Goal: Transaction & Acquisition: Purchase product/service

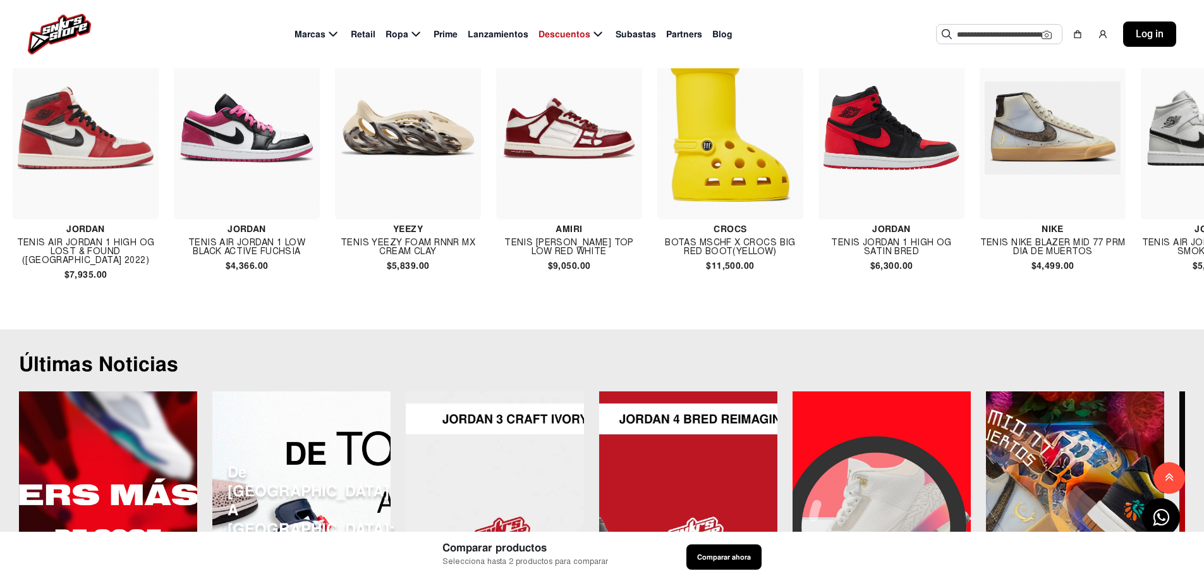
scroll to position [0, 31519]
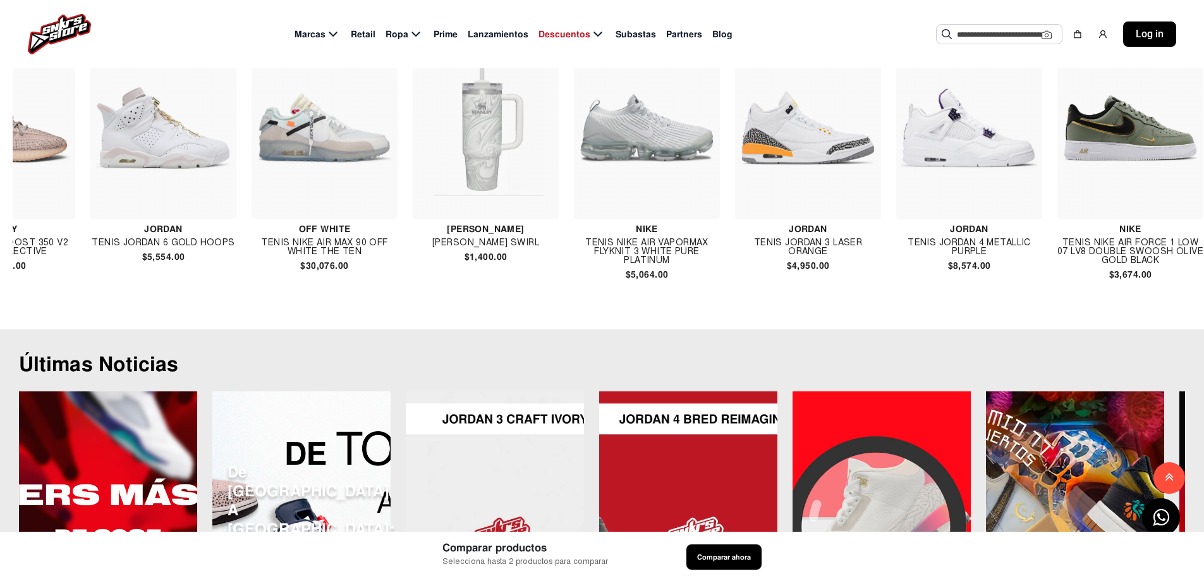
click at [946, 176] on img at bounding box center [970, 128] width 136 height 136
click at [303, 160] on img at bounding box center [325, 128] width 136 height 136
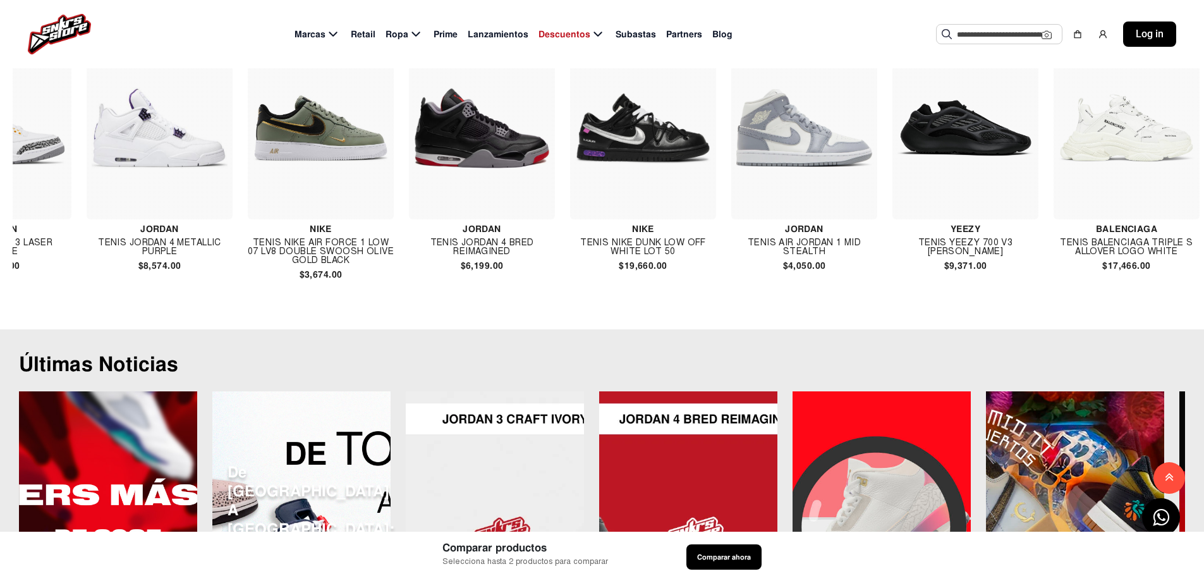
scroll to position [0, 32425]
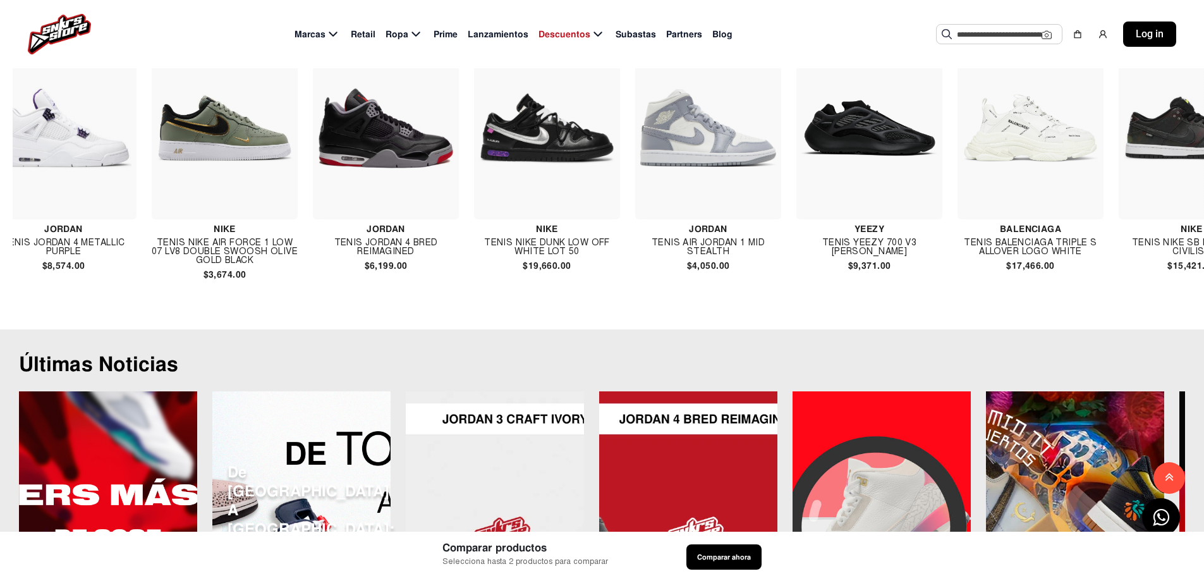
click at [539, 150] on img at bounding box center [547, 128] width 136 height 72
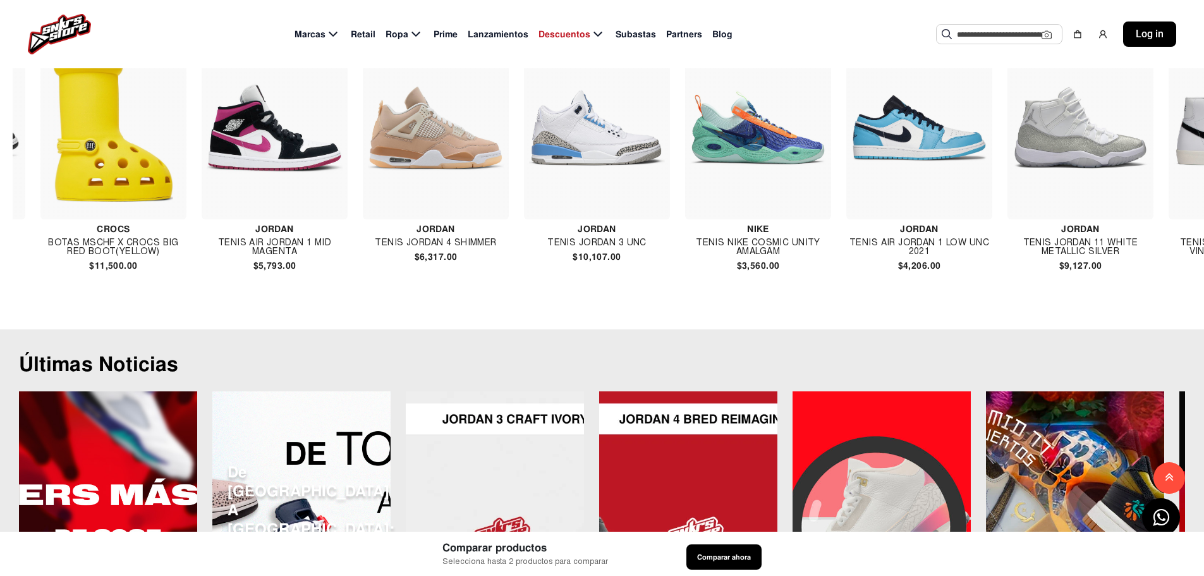
scroll to position [0, 33711]
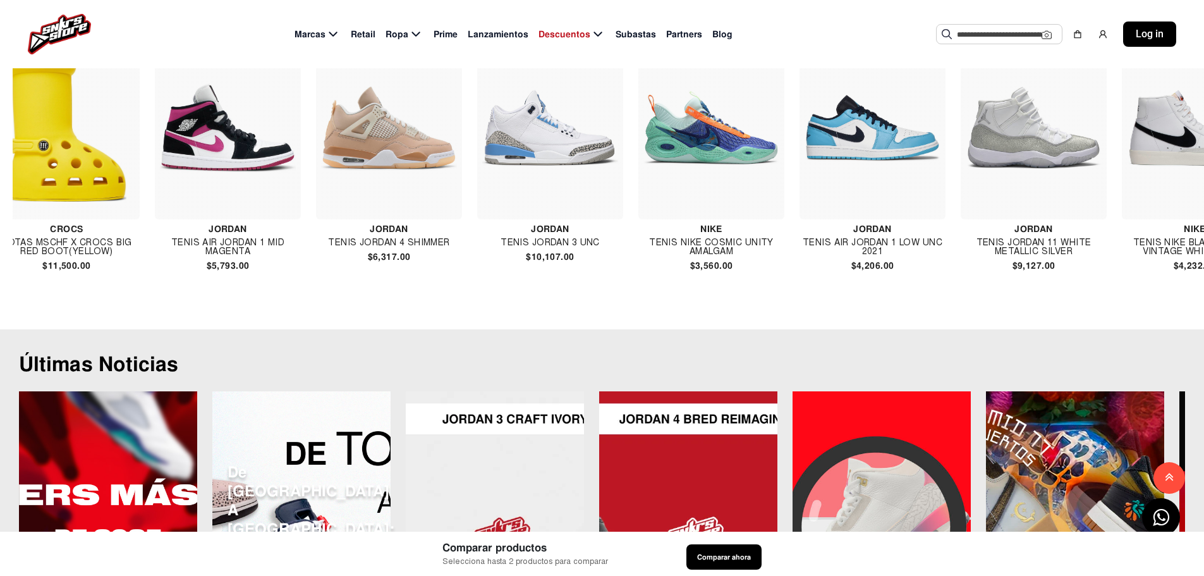
click at [535, 161] on img at bounding box center [550, 128] width 136 height 136
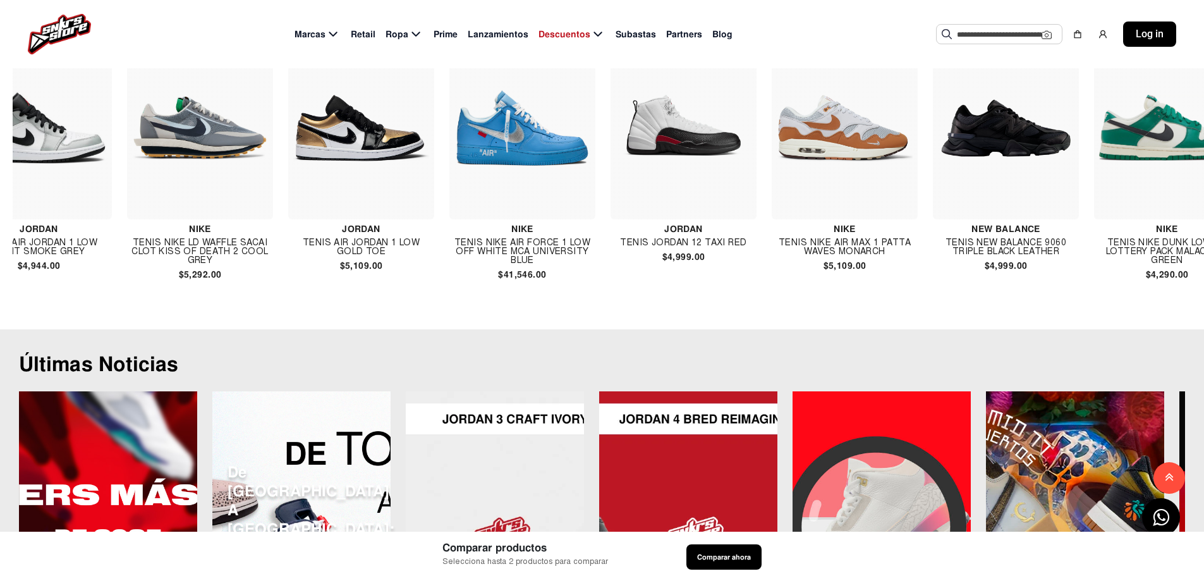
scroll to position [0, 35238]
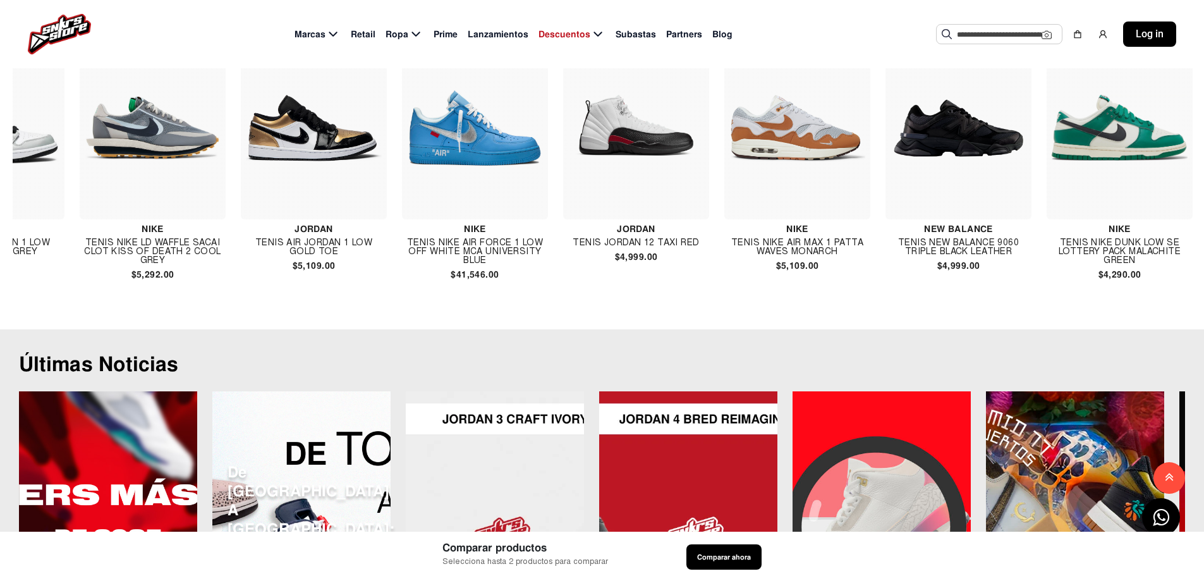
click at [458, 170] on img at bounding box center [475, 128] width 136 height 136
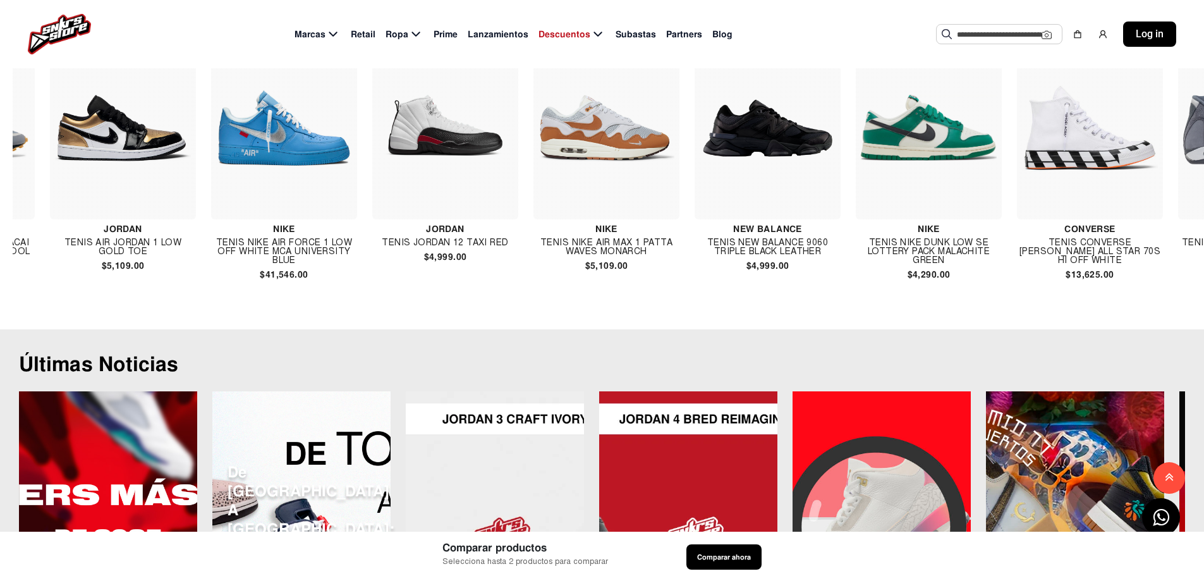
scroll to position [0, 35524]
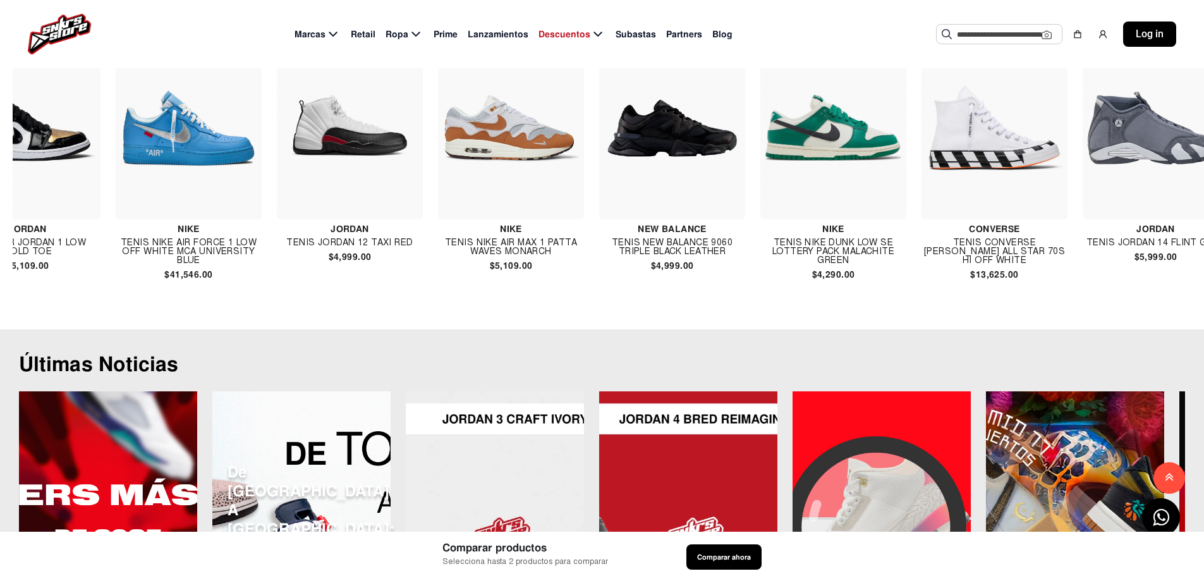
click at [381, 184] on img at bounding box center [350, 128] width 136 height 136
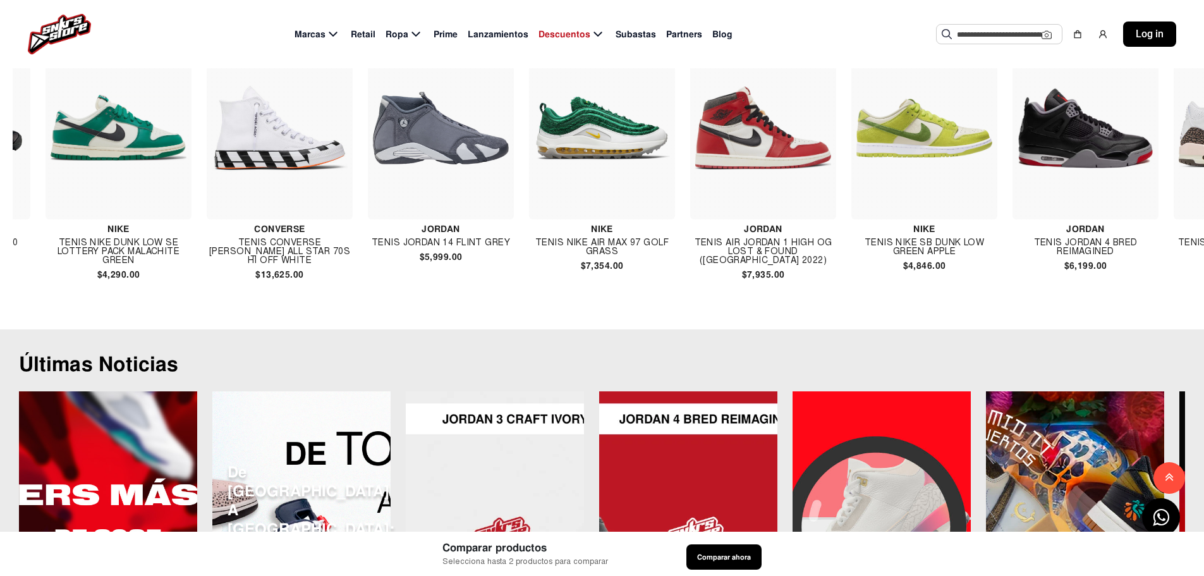
scroll to position [0, 36240]
click at [123, 161] on img at bounding box center [118, 128] width 136 height 66
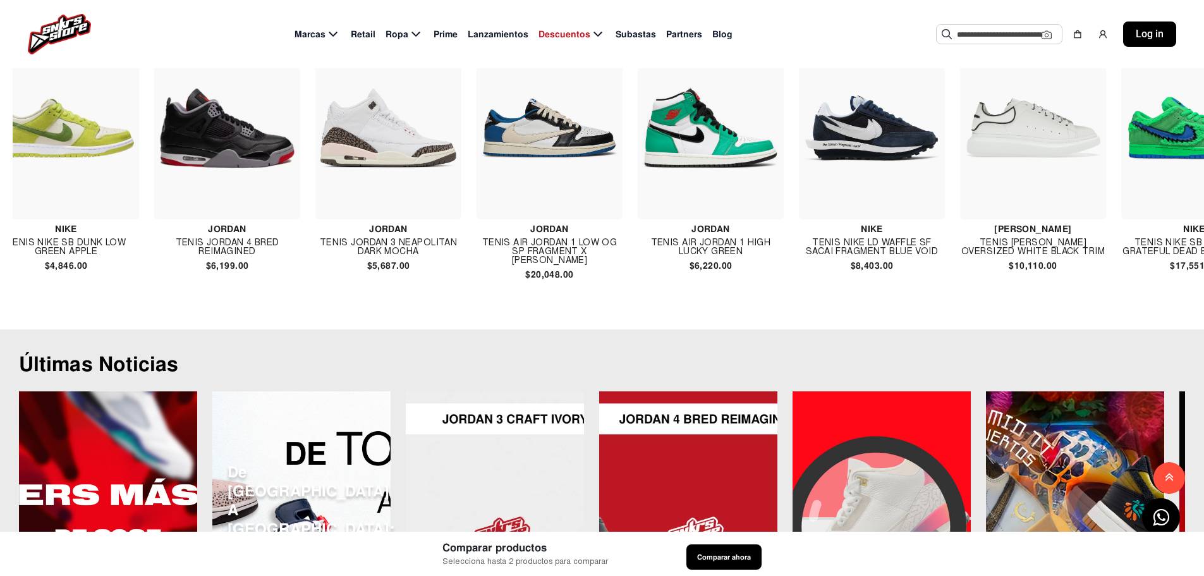
scroll to position [0, 37145]
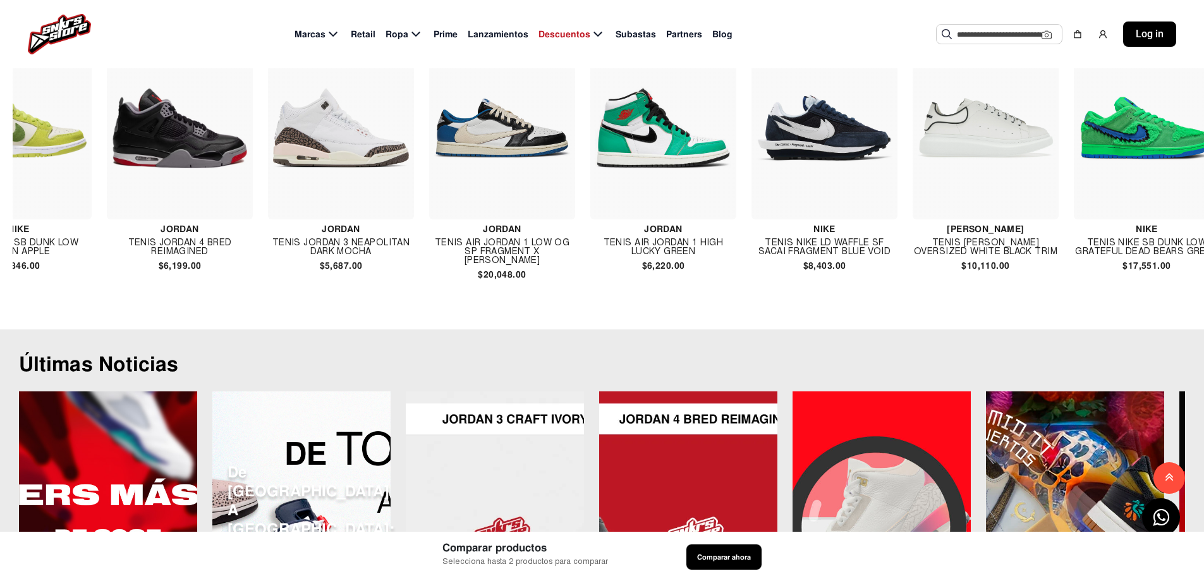
click at [482, 155] on img at bounding box center [502, 128] width 136 height 136
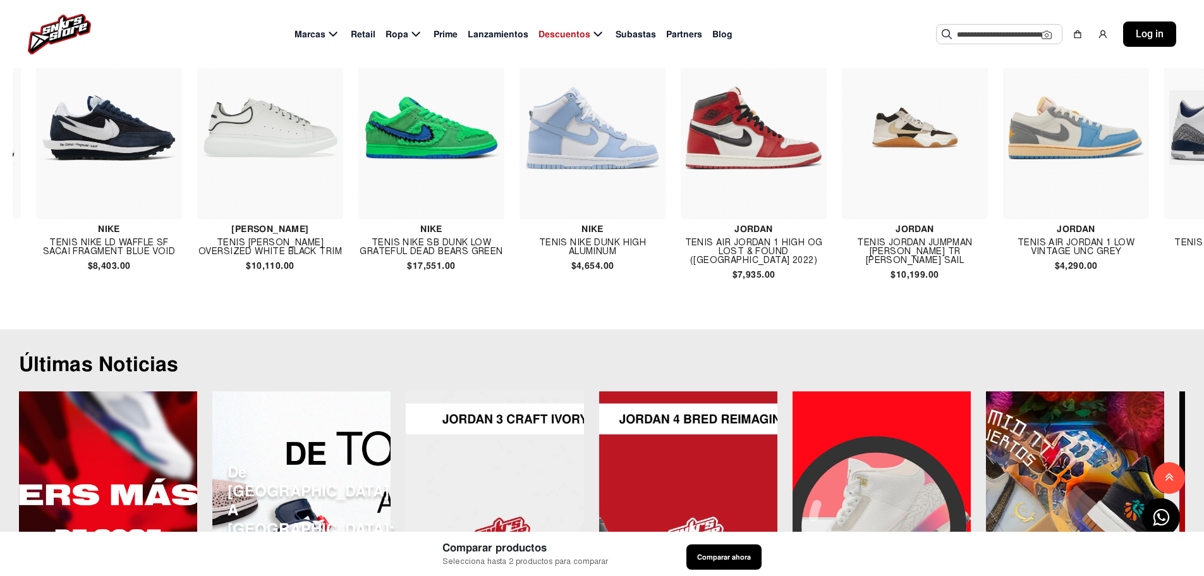
scroll to position [0, 37956]
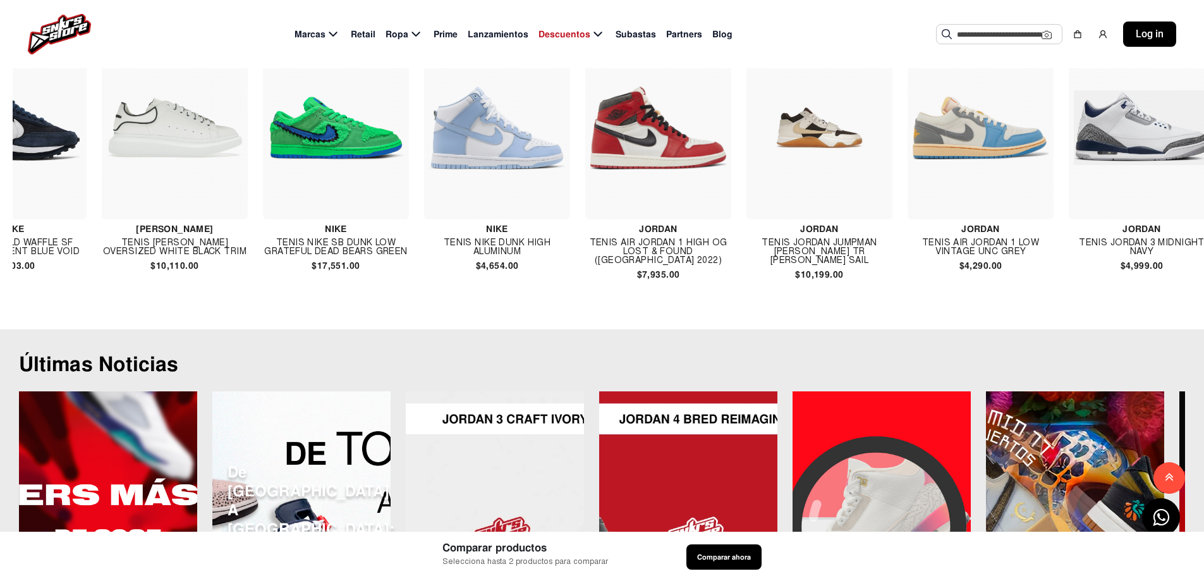
click at [507, 182] on img at bounding box center [497, 128] width 136 height 136
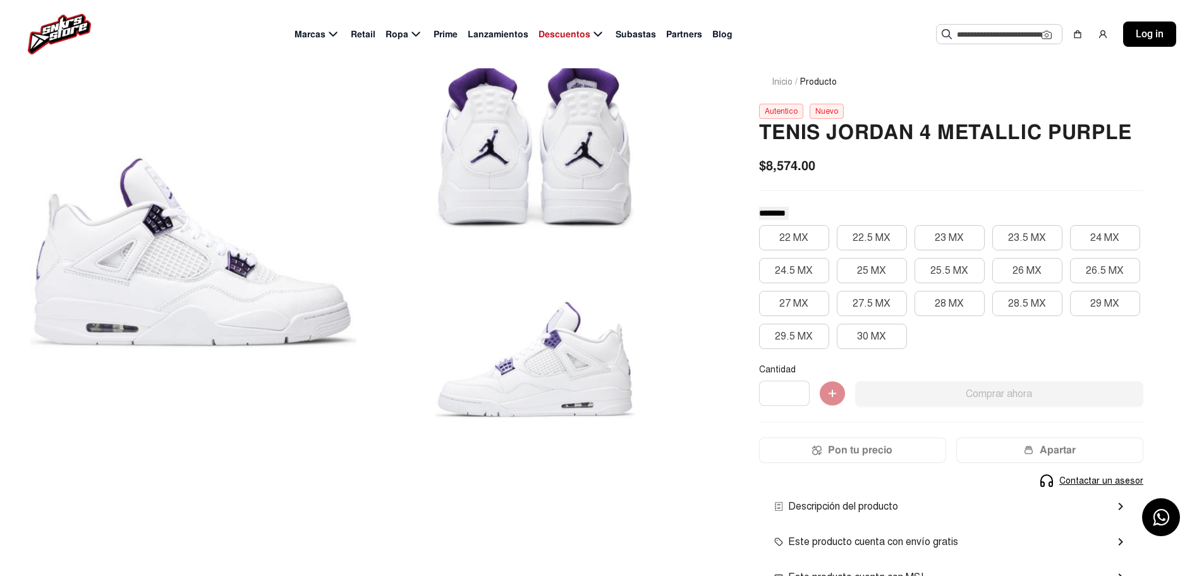
scroll to position [63, 0]
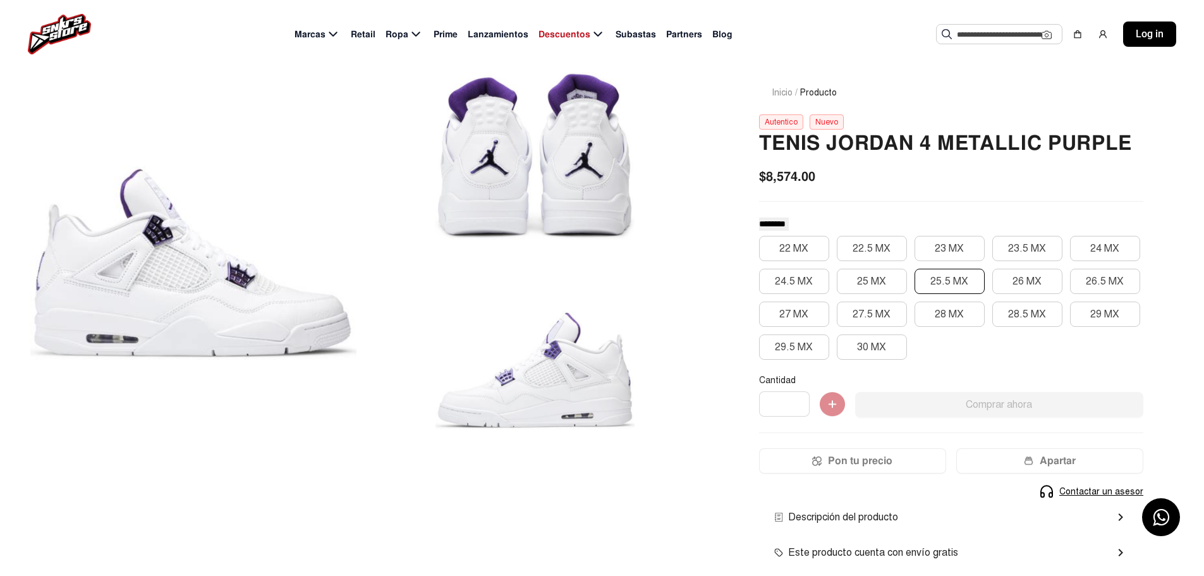
click at [941, 278] on button "25.5 MX" at bounding box center [950, 281] width 70 height 25
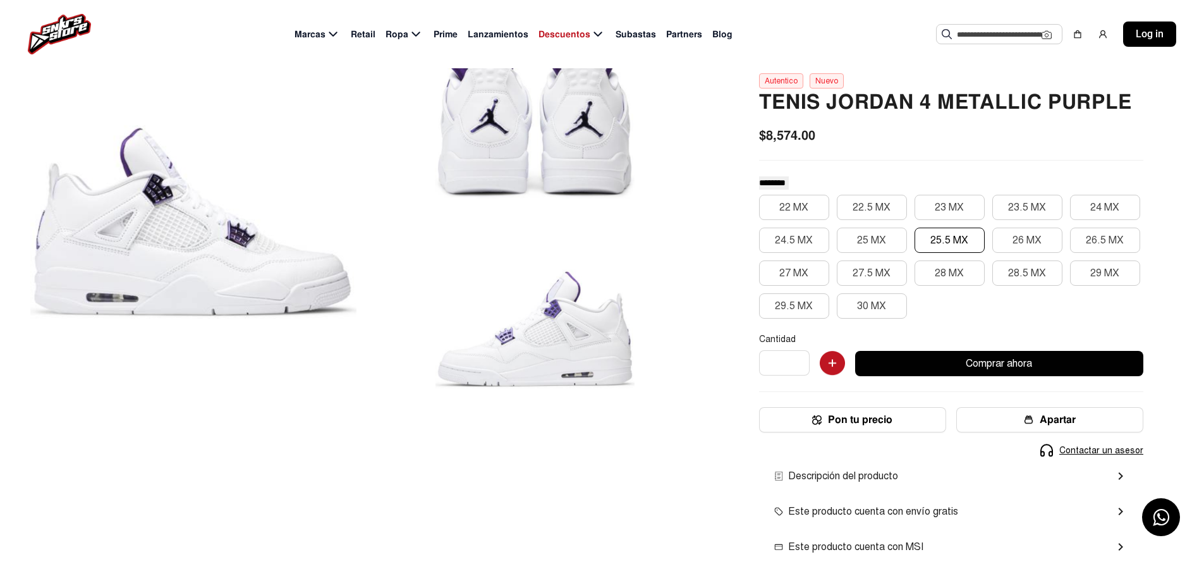
scroll to position [126, 0]
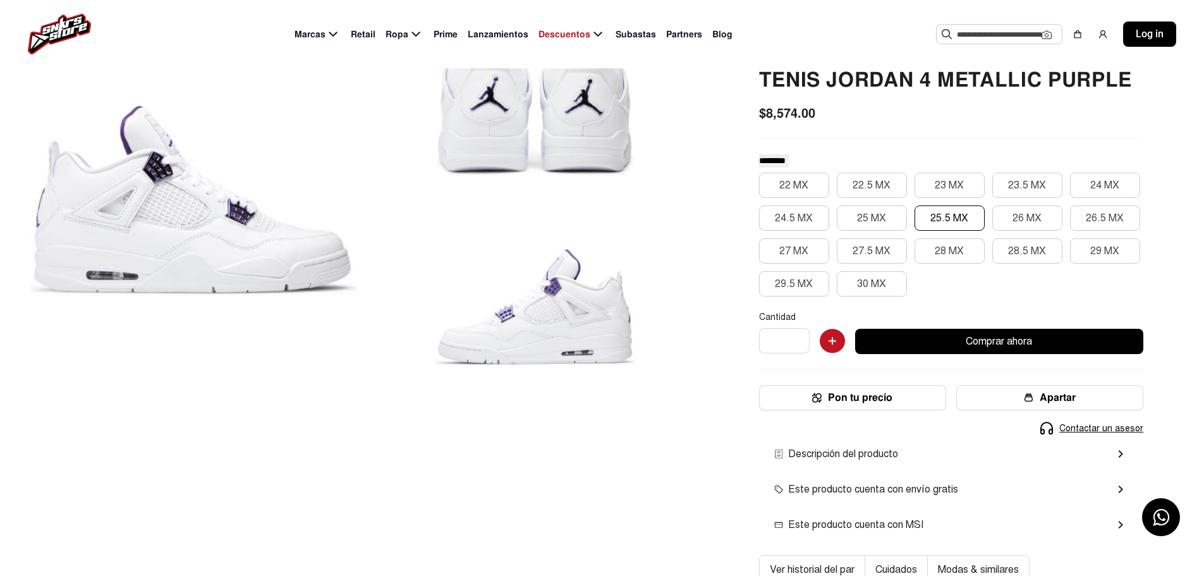
click at [843, 397] on button "Pon tu precio" at bounding box center [852, 397] width 187 height 25
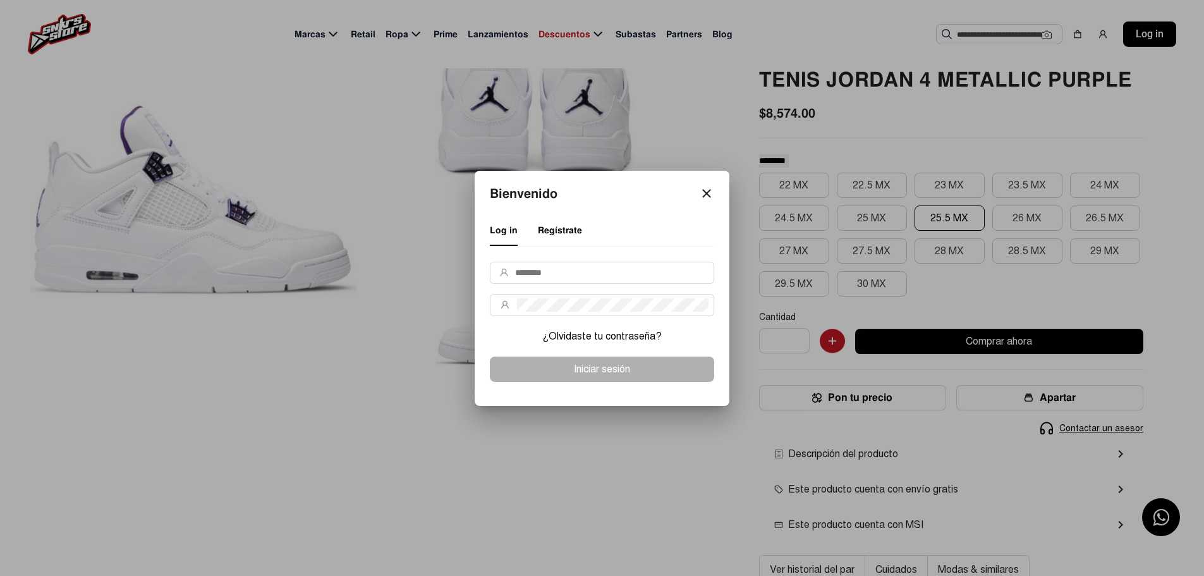
scroll to position [0, 0]
click at [700, 192] on mat-icon "close" at bounding box center [706, 193] width 15 height 15
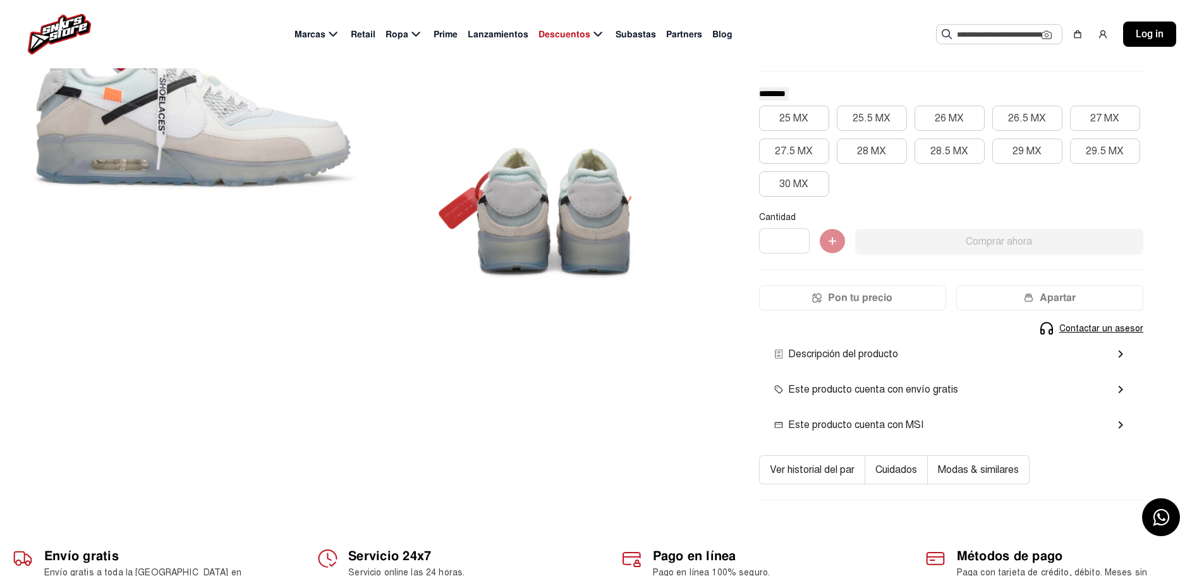
scroll to position [253, 0]
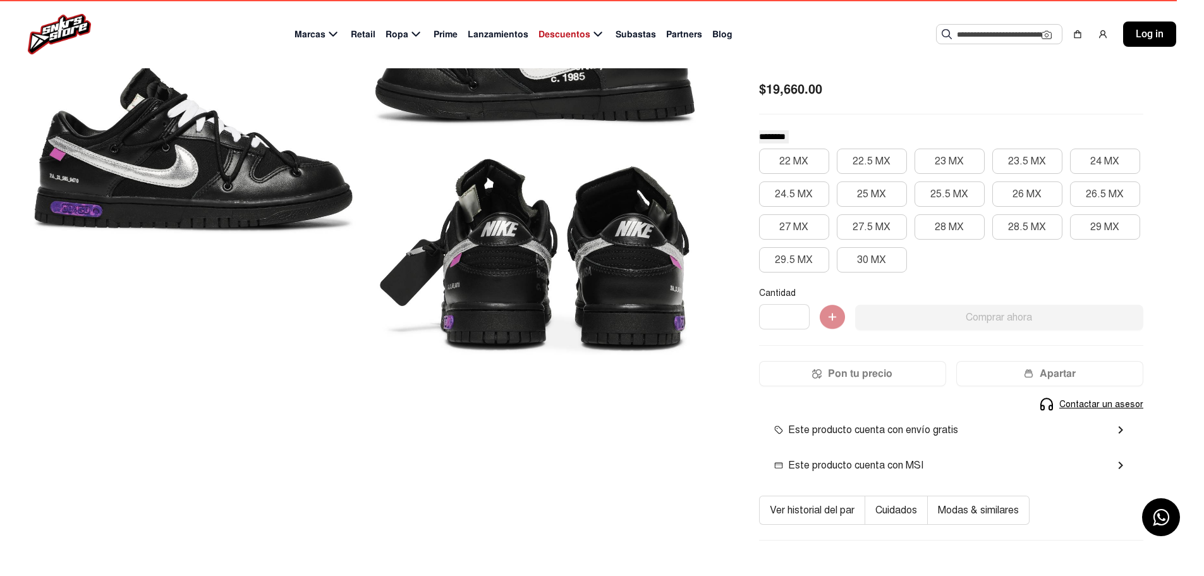
scroll to position [63, 0]
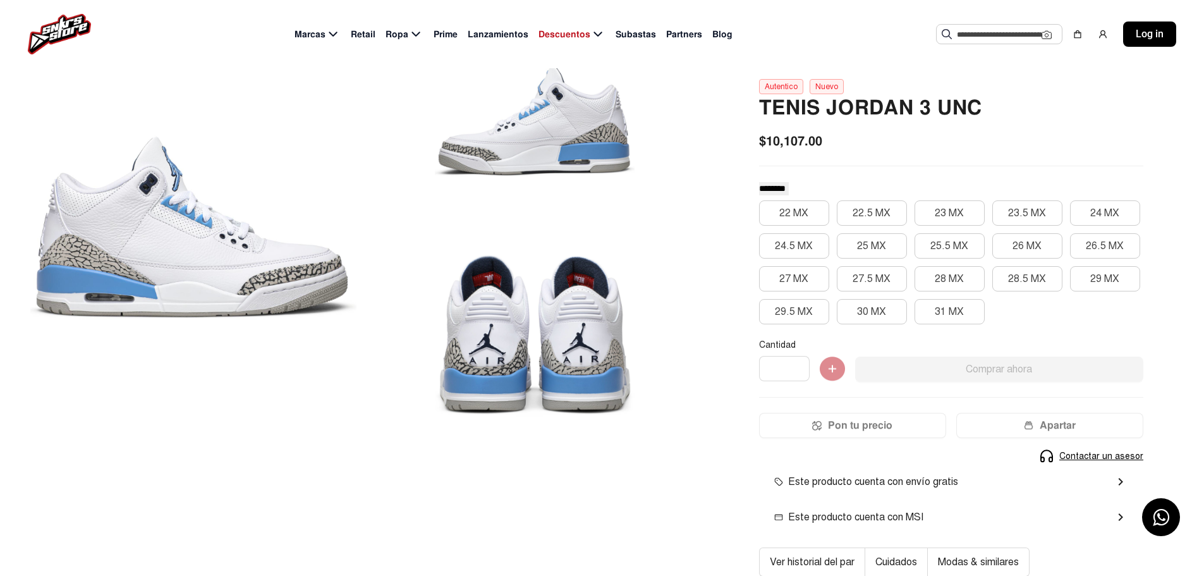
scroll to position [126, 0]
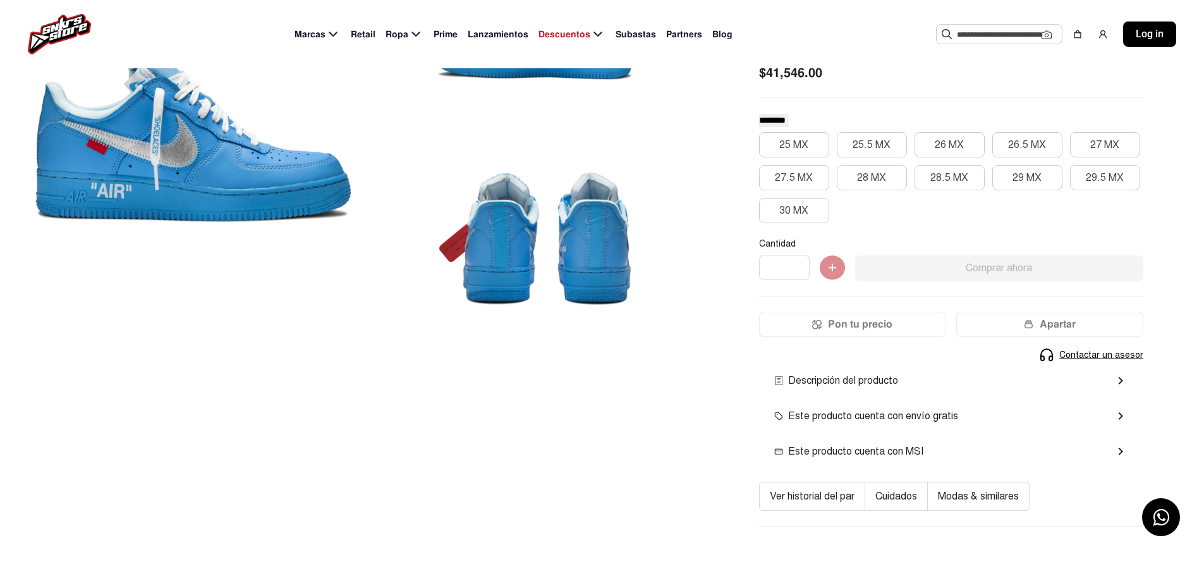
scroll to position [190, 0]
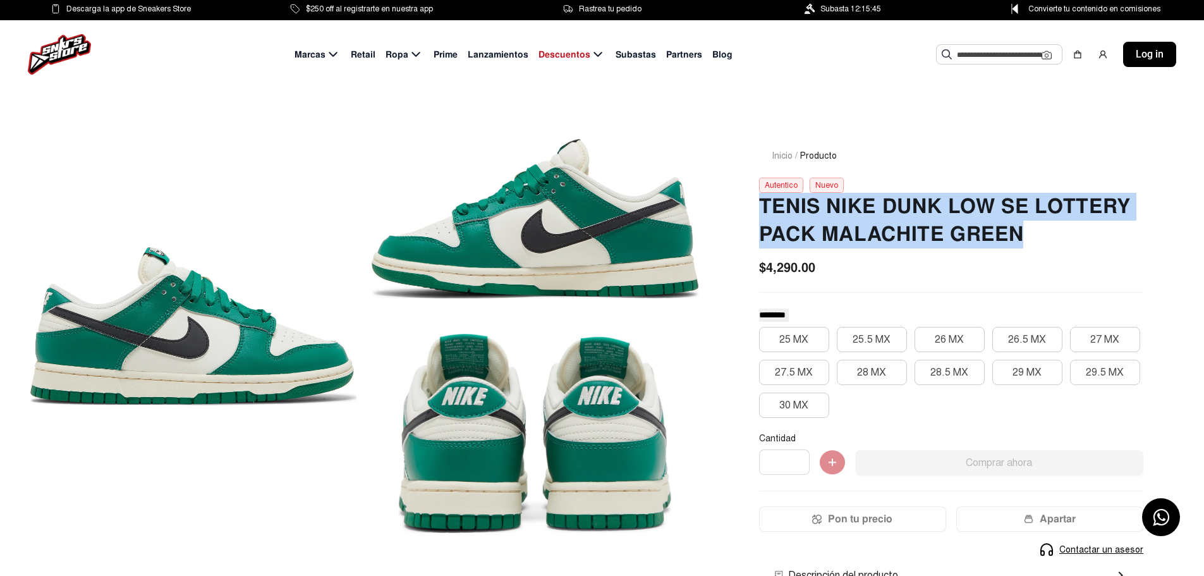
drag, startPoint x: 764, startPoint y: 205, endPoint x: 1030, endPoint y: 229, distance: 267.8
click at [1030, 229] on h2 "Tenis Nike Dunk Low Se Lottery Pack Malachite Green" at bounding box center [951, 221] width 384 height 56
copy h2 "Tenis Nike Dunk Low Se Lottery Pack Malachite Green"
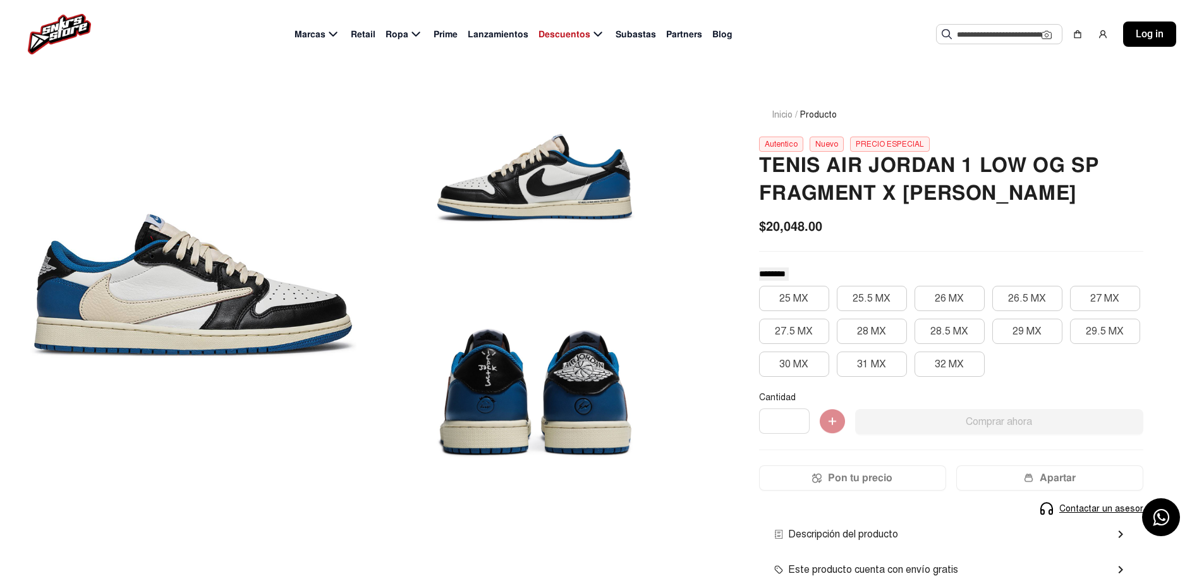
scroll to position [63, 0]
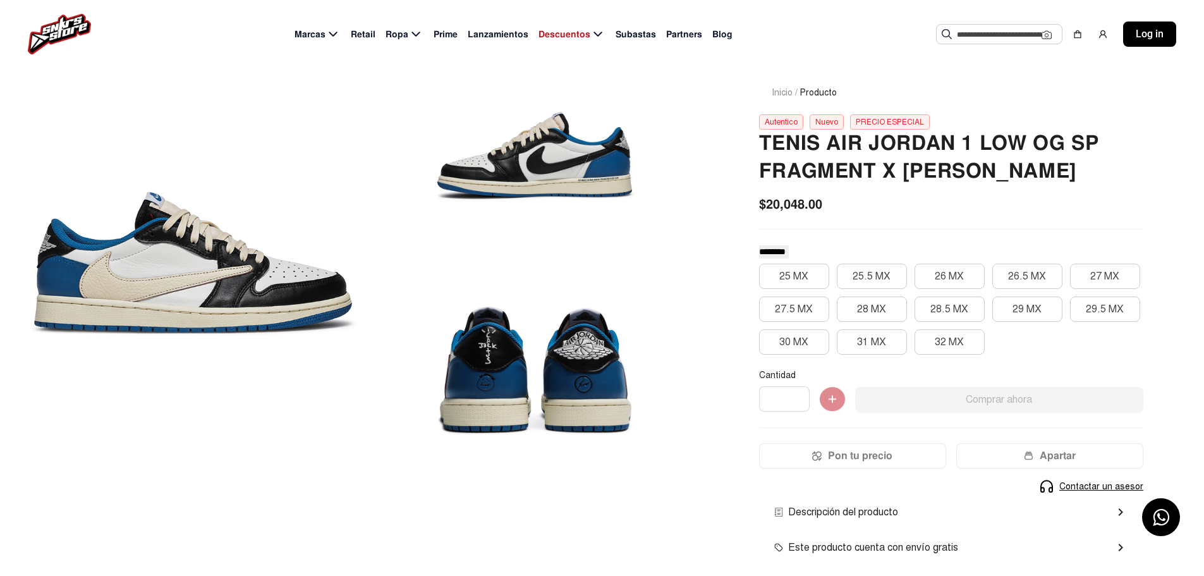
click at [486, 353] on div at bounding box center [535, 371] width 326 height 200
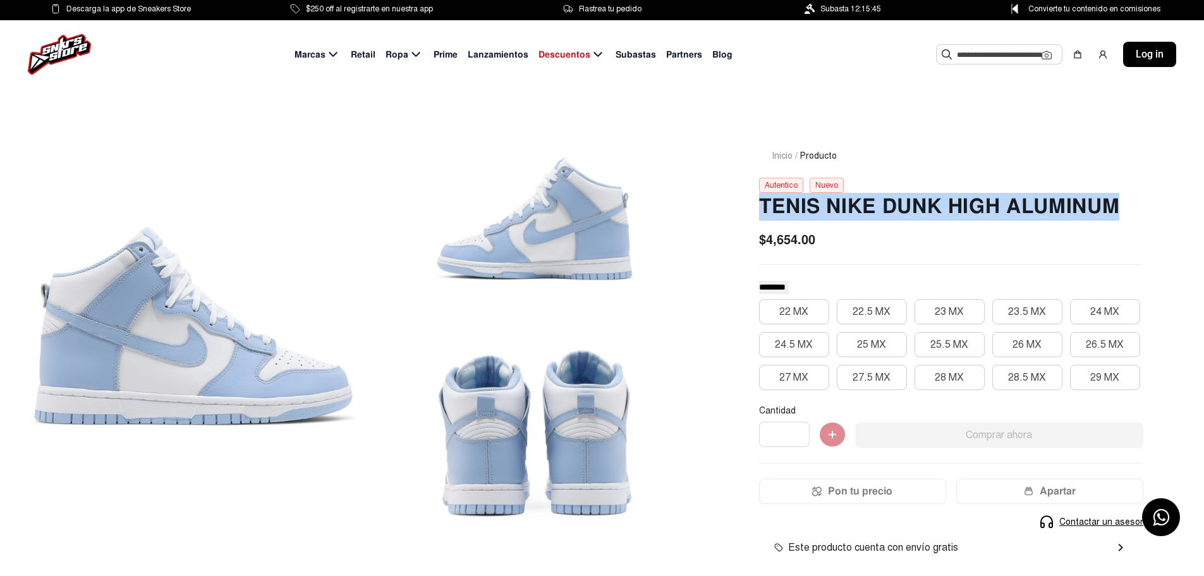
drag, startPoint x: 764, startPoint y: 211, endPoint x: 1158, endPoint y: 207, distance: 393.9
click at [1158, 207] on div "Inicio / Producto Autentico Nuevo Tenis Nike Dunk High Aluminum $4,654.00 *****…" at bounding box center [951, 396] width 445 height 554
copy h2 "Tenis Nike Dunk High Aluminum"
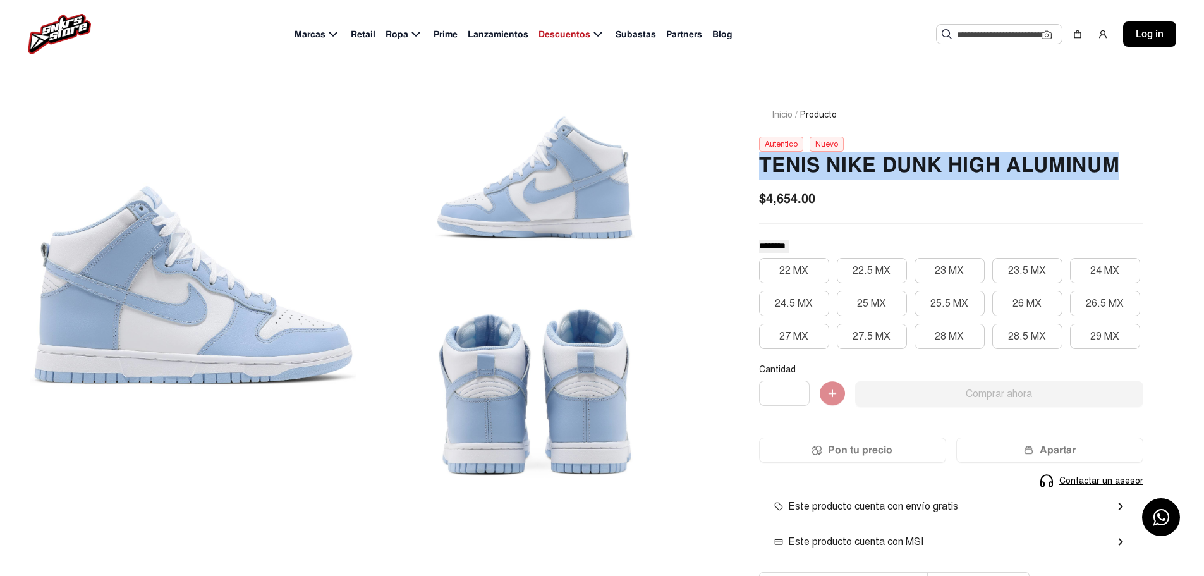
scroll to position [63, 0]
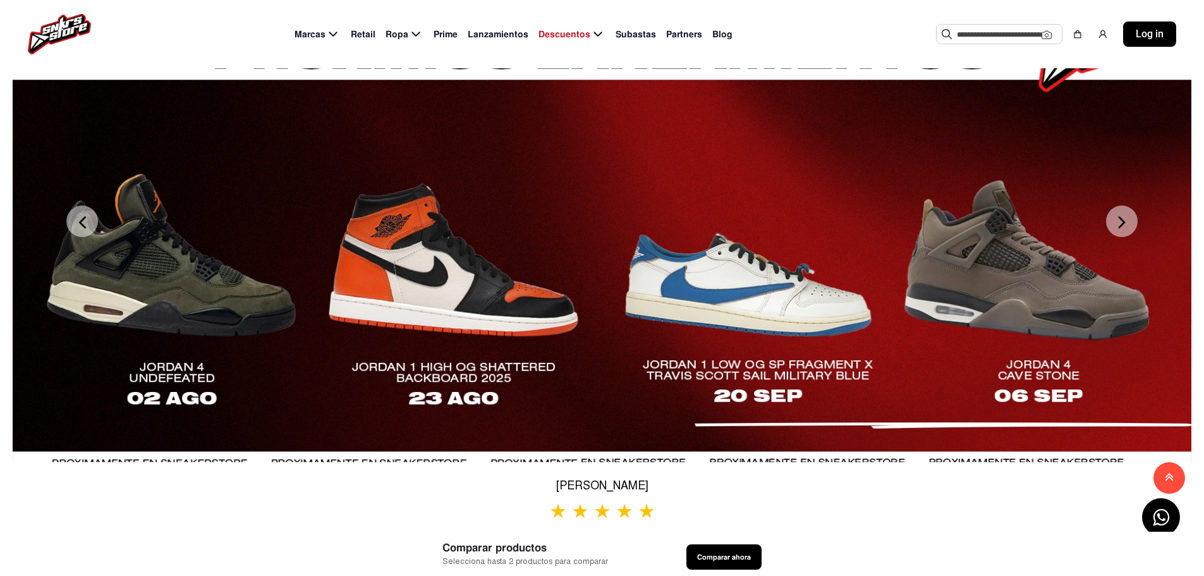
scroll to position [443, 0]
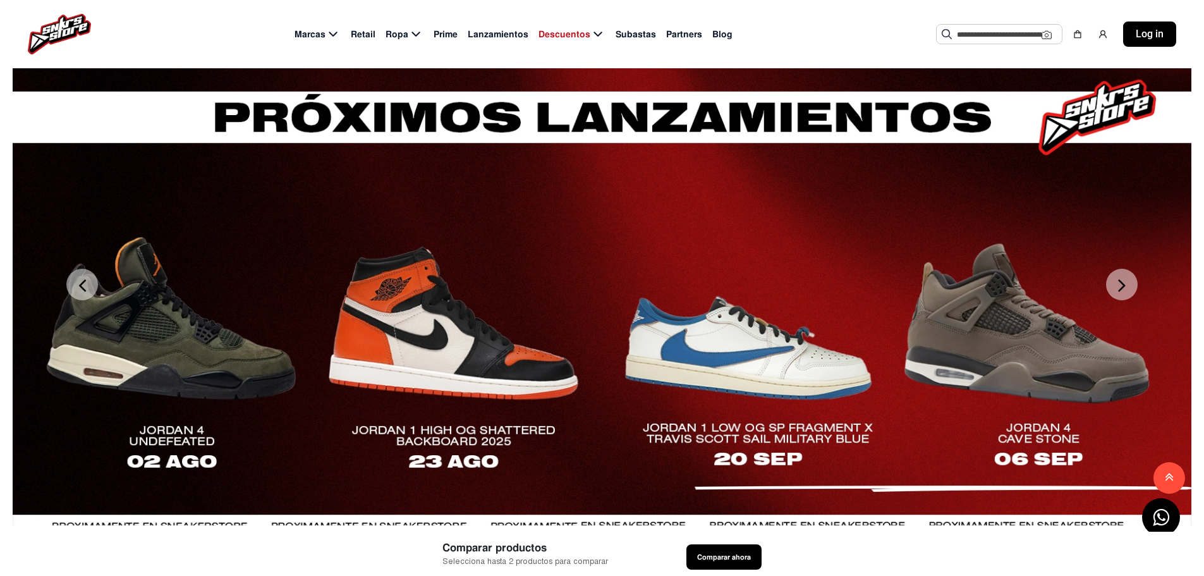
click at [1128, 285] on button "Next" at bounding box center [1122, 285] width 32 height 32
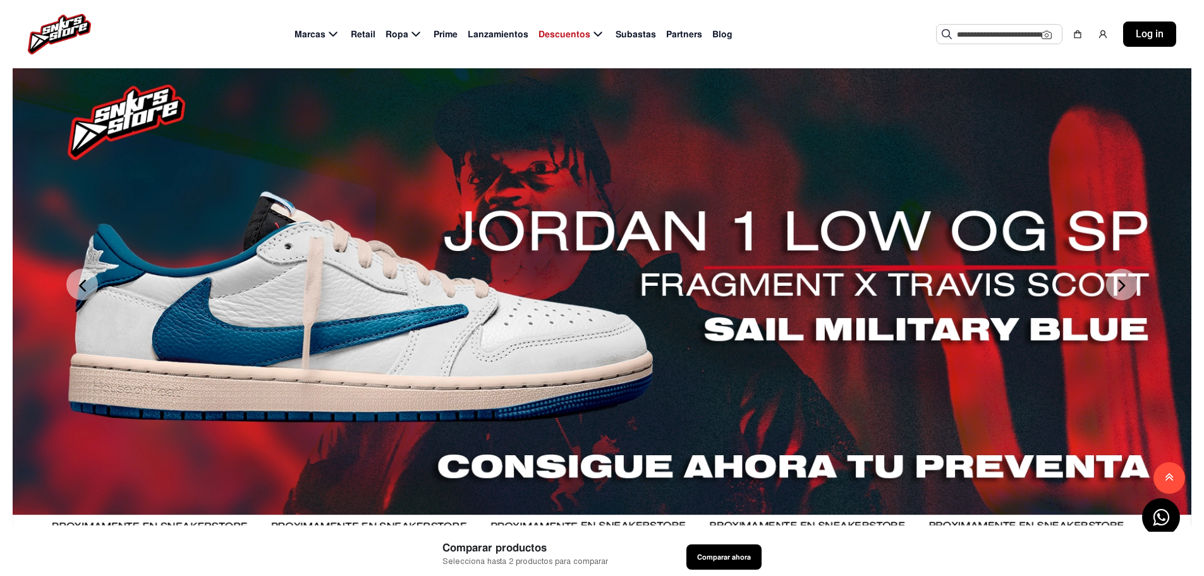
click at [1128, 289] on button "Next" at bounding box center [1122, 285] width 32 height 32
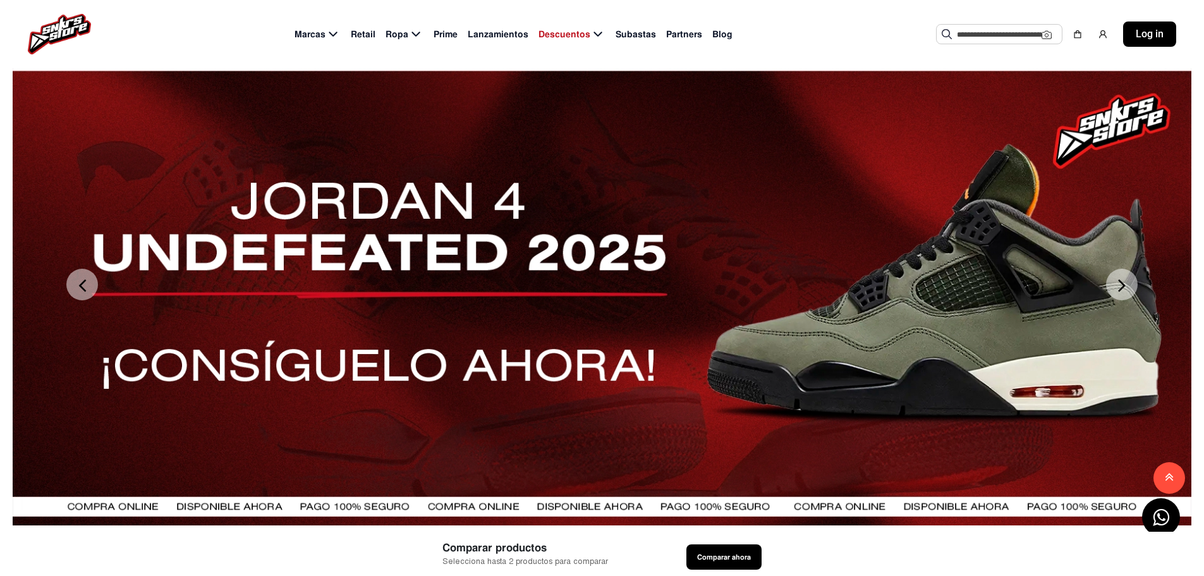
click at [1128, 289] on button "Next" at bounding box center [1122, 285] width 32 height 32
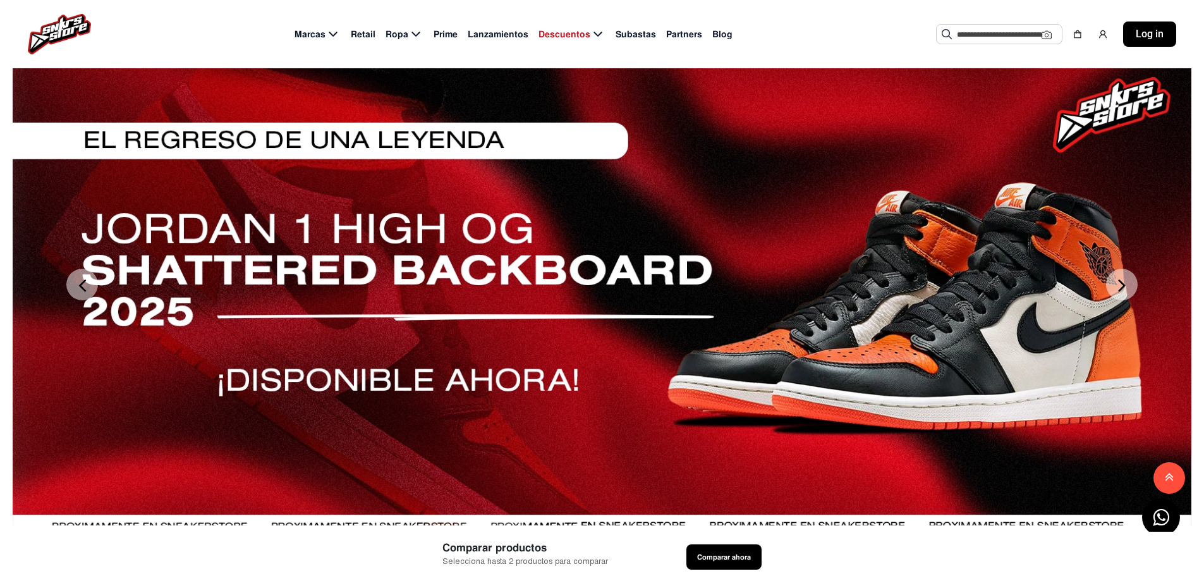
click at [1128, 289] on button "Next" at bounding box center [1122, 285] width 32 height 32
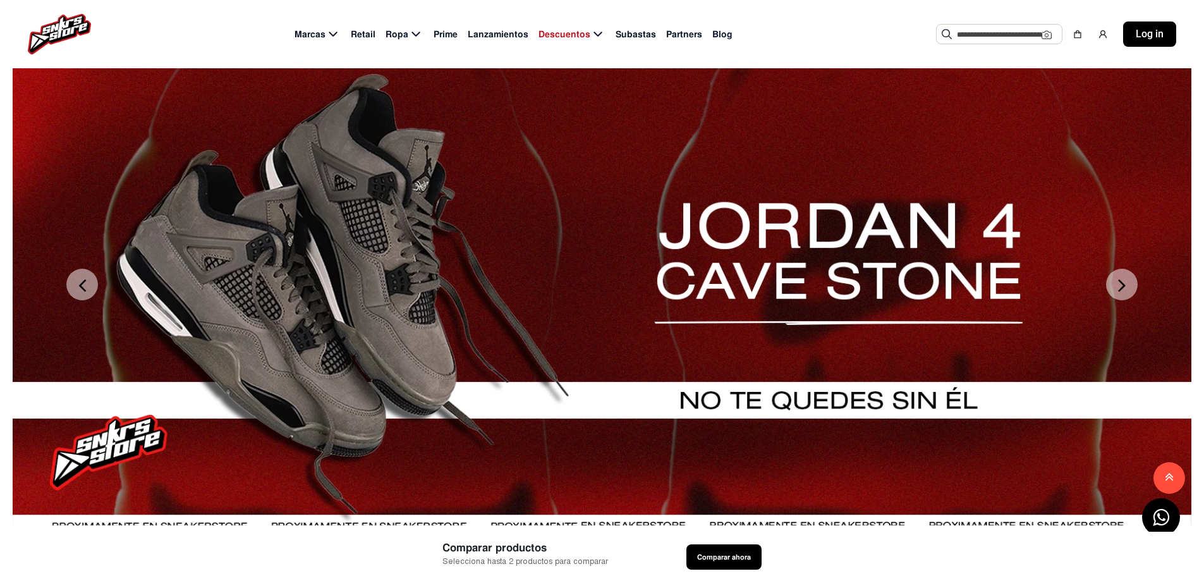
click at [1128, 289] on button "Next" at bounding box center [1122, 285] width 32 height 32
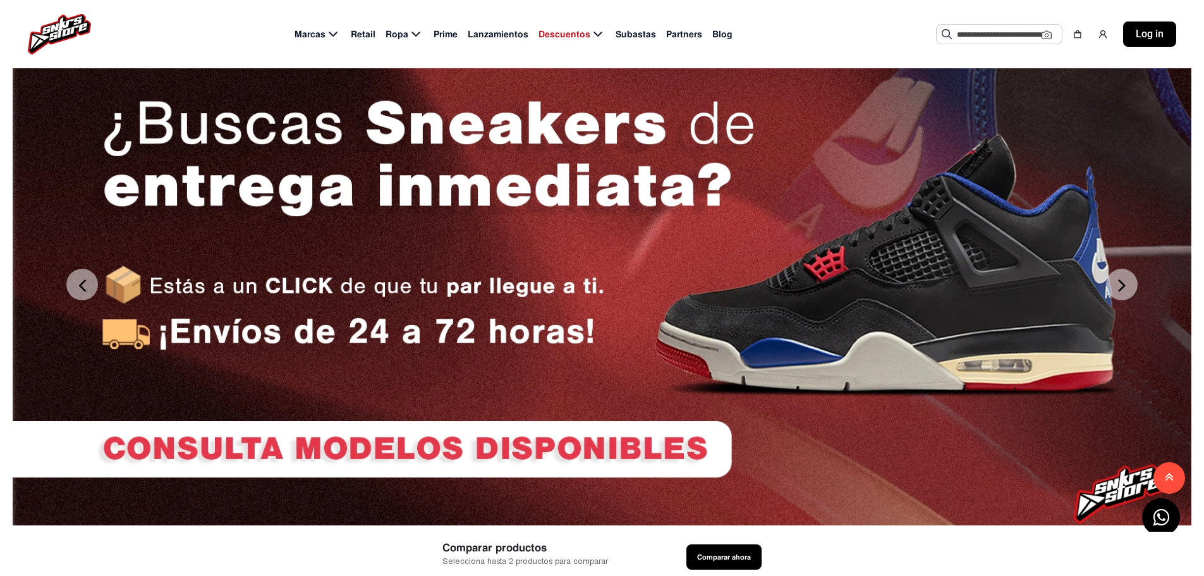
click at [1128, 289] on button "Next" at bounding box center [1122, 285] width 32 height 32
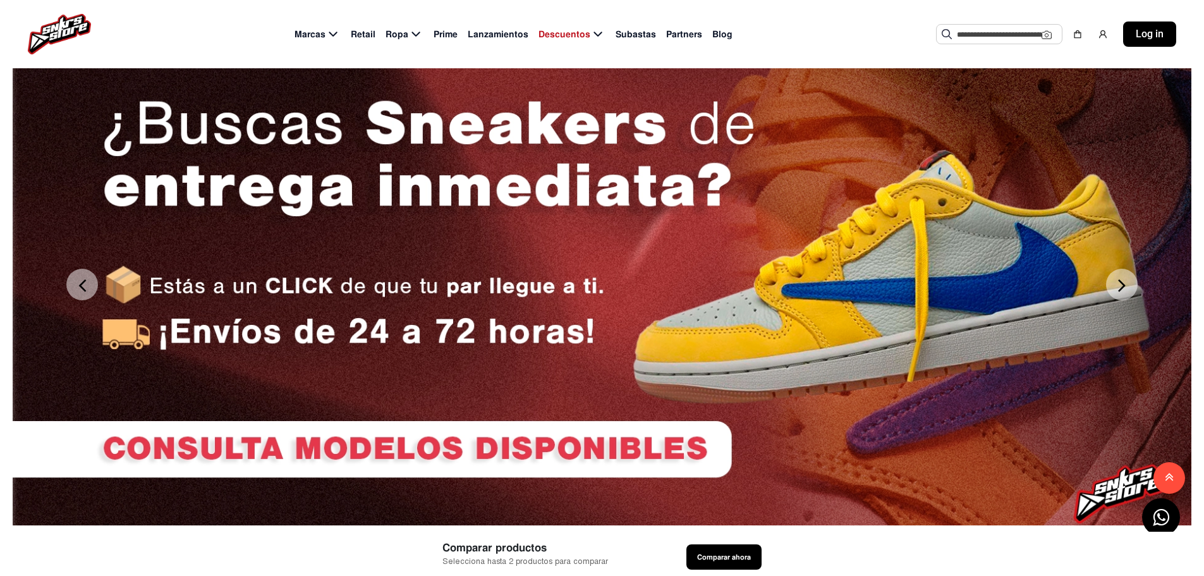
click at [1128, 289] on button "Next" at bounding box center [1122, 285] width 32 height 32
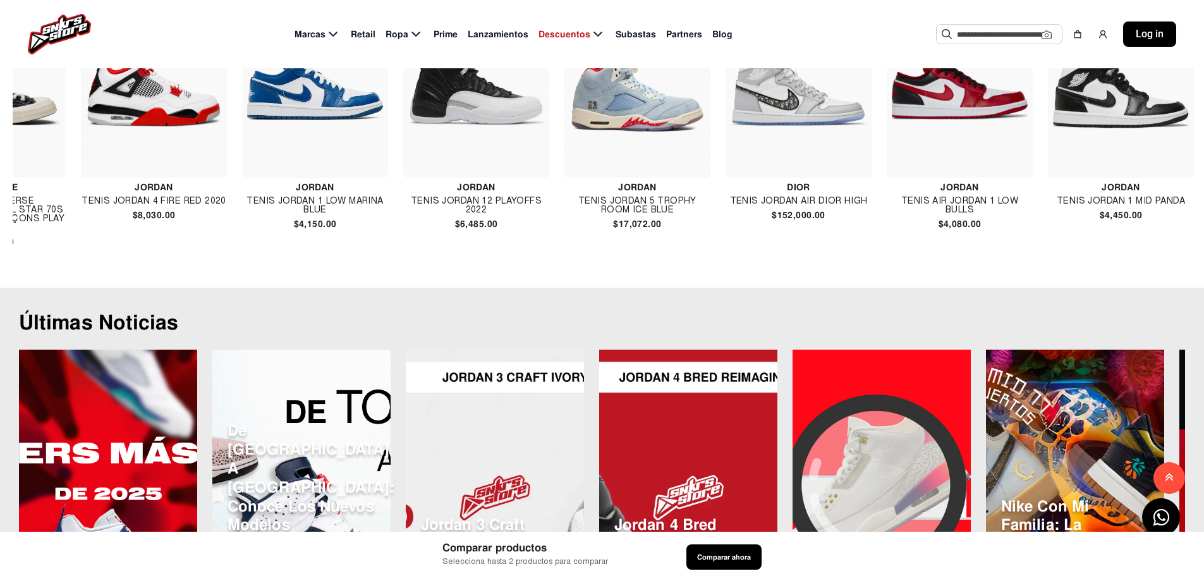
scroll to position [0, 57076]
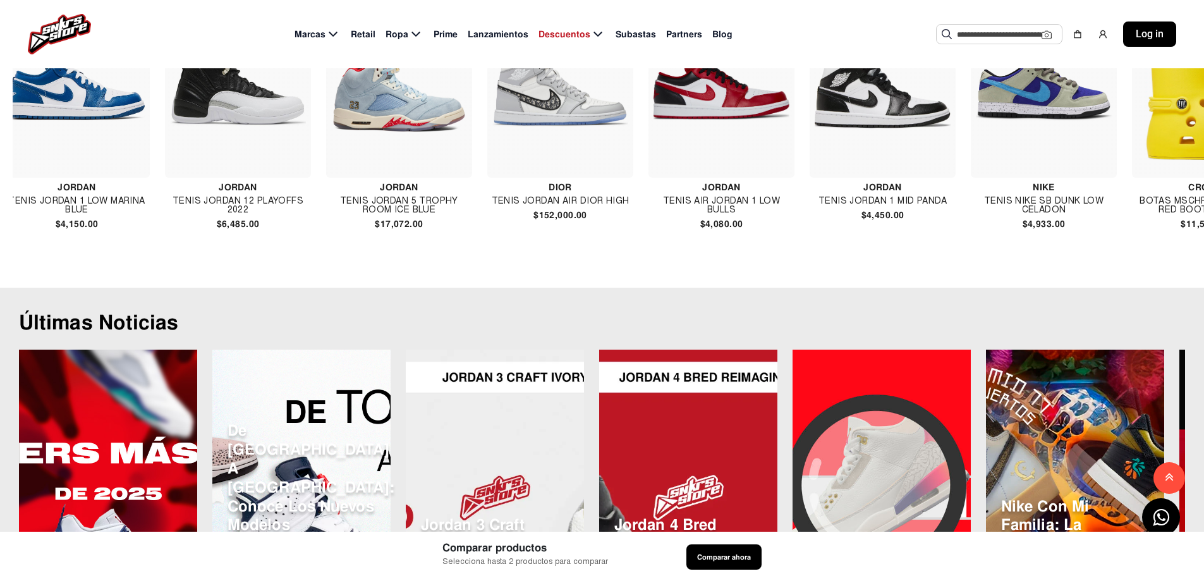
click at [551, 147] on img at bounding box center [560, 86] width 136 height 136
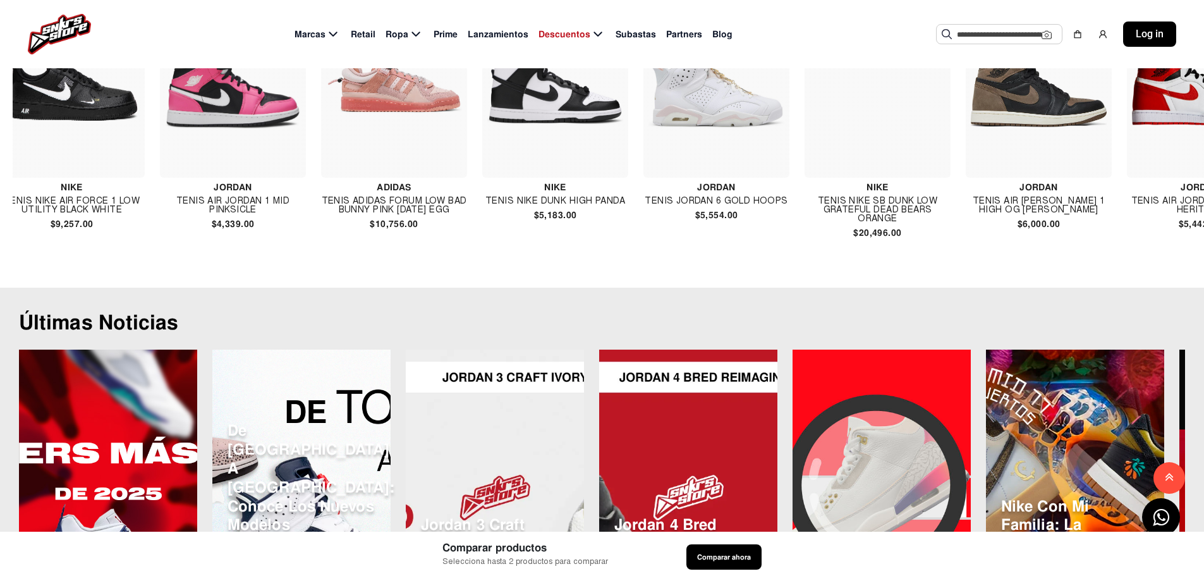
scroll to position [0, 75005]
